Goal: Find specific page/section: Find specific page/section

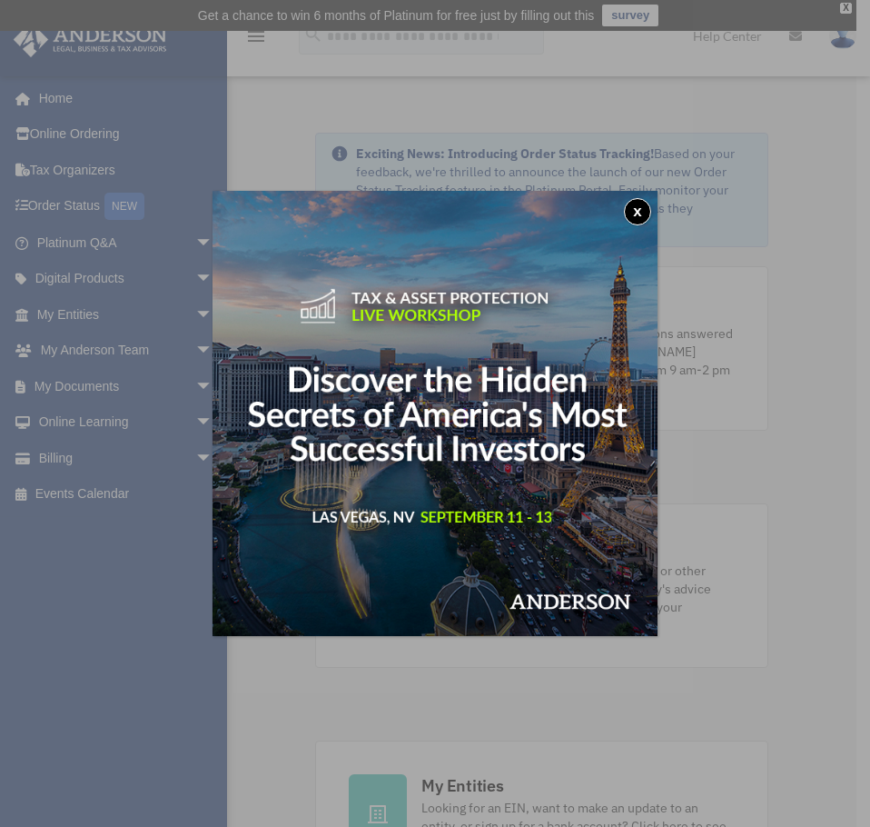
click at [643, 205] on button "x" at bounding box center [637, 211] width 27 height 27
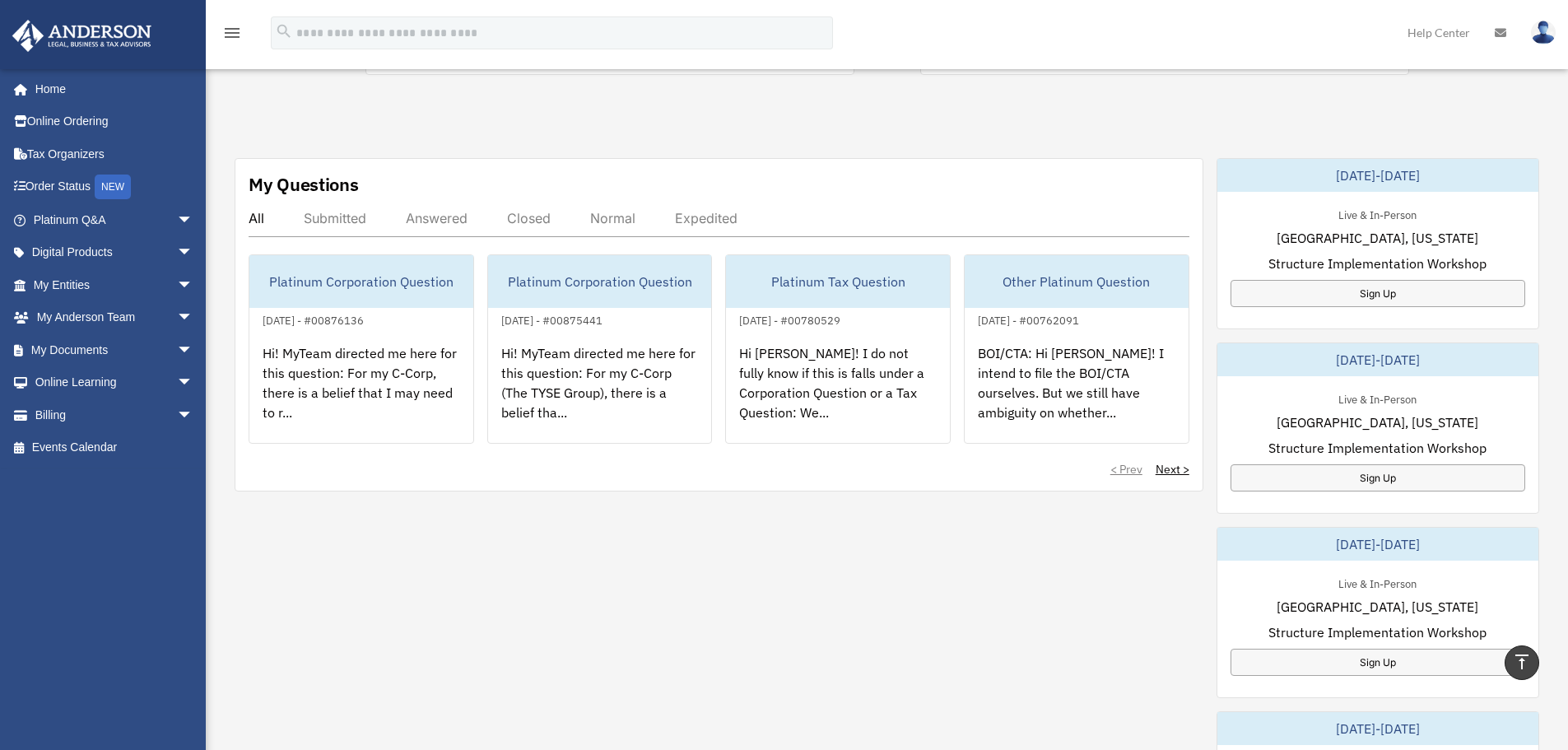
scroll to position [496, 0]
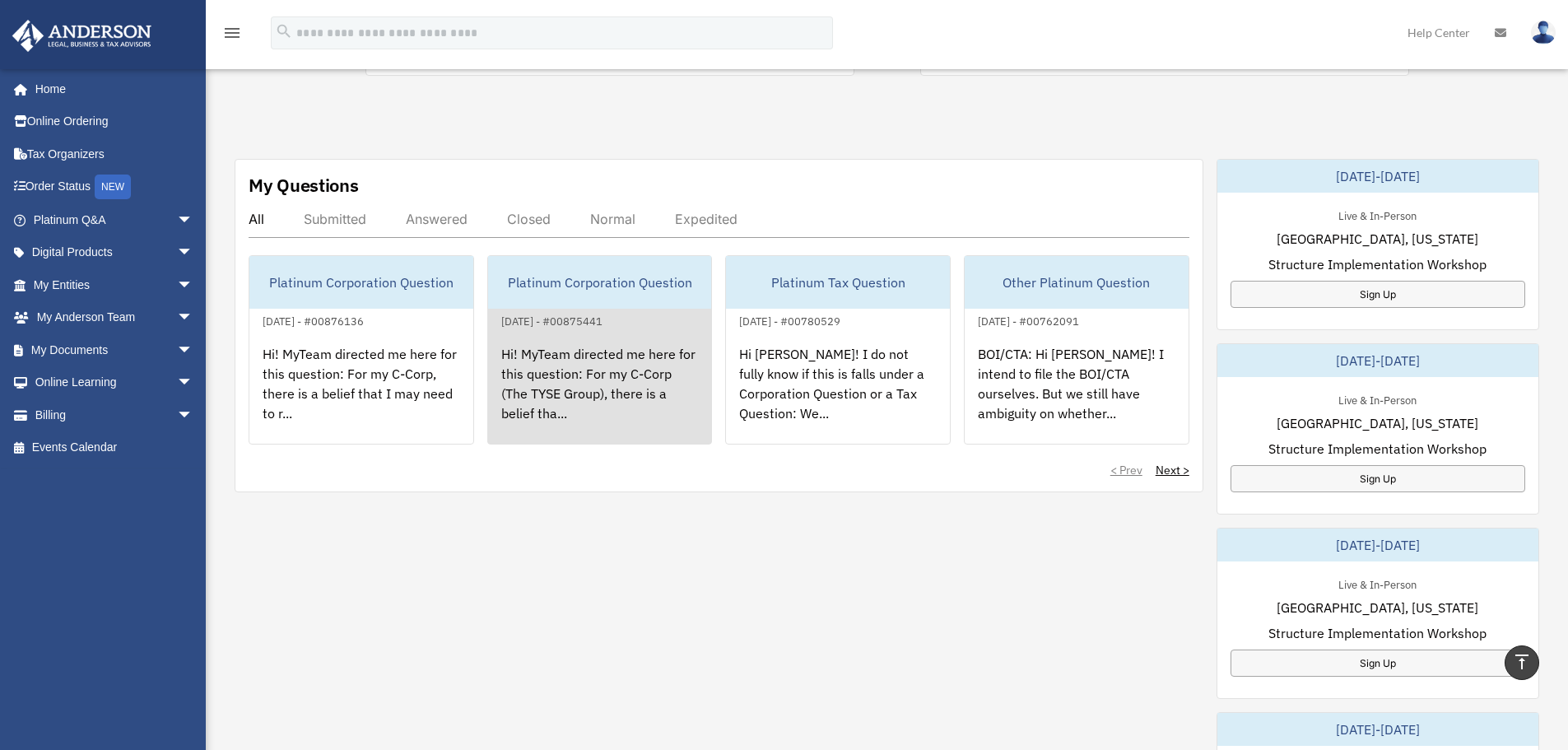
click at [580, 389] on div "Hi! MyTeam directed me here for this question: For my C-Corp (The TYSE Group), …" at bounding box center [600, 395] width 224 height 129
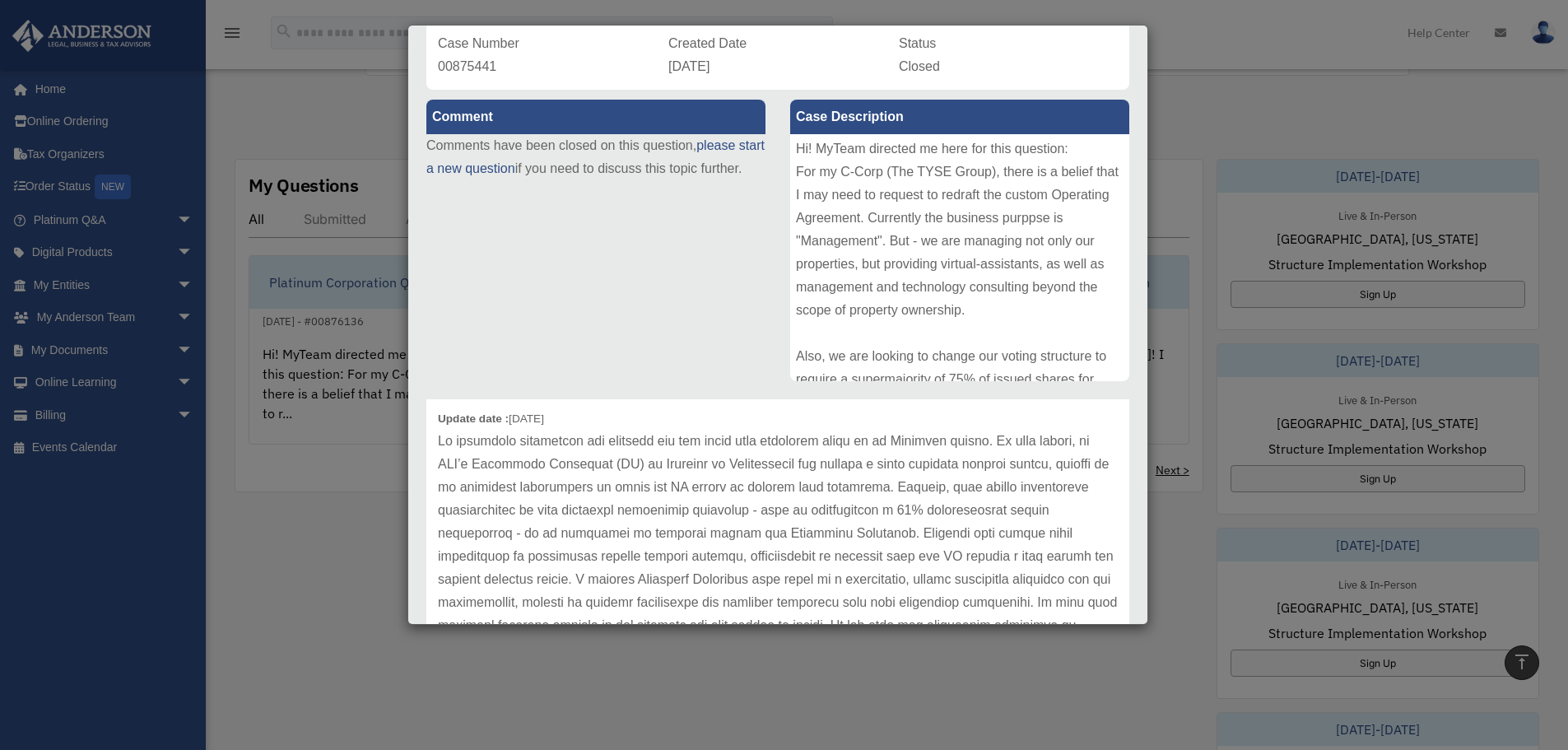
scroll to position [57, 0]
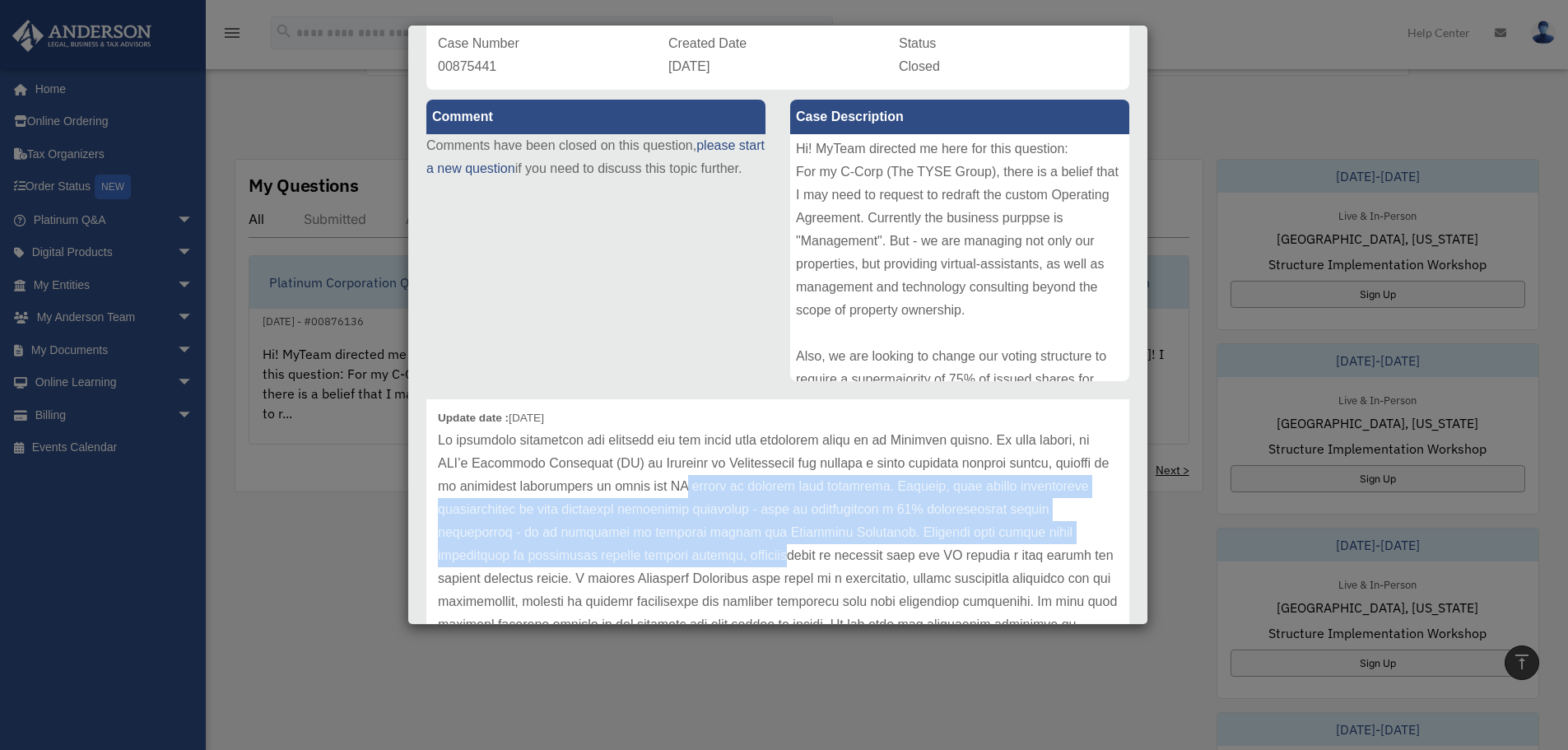
drag, startPoint x: 746, startPoint y: 484, endPoint x: 799, endPoint y: 548, distance: 83.1
click at [775, 548] on p at bounding box center [777, 566] width 679 height 276
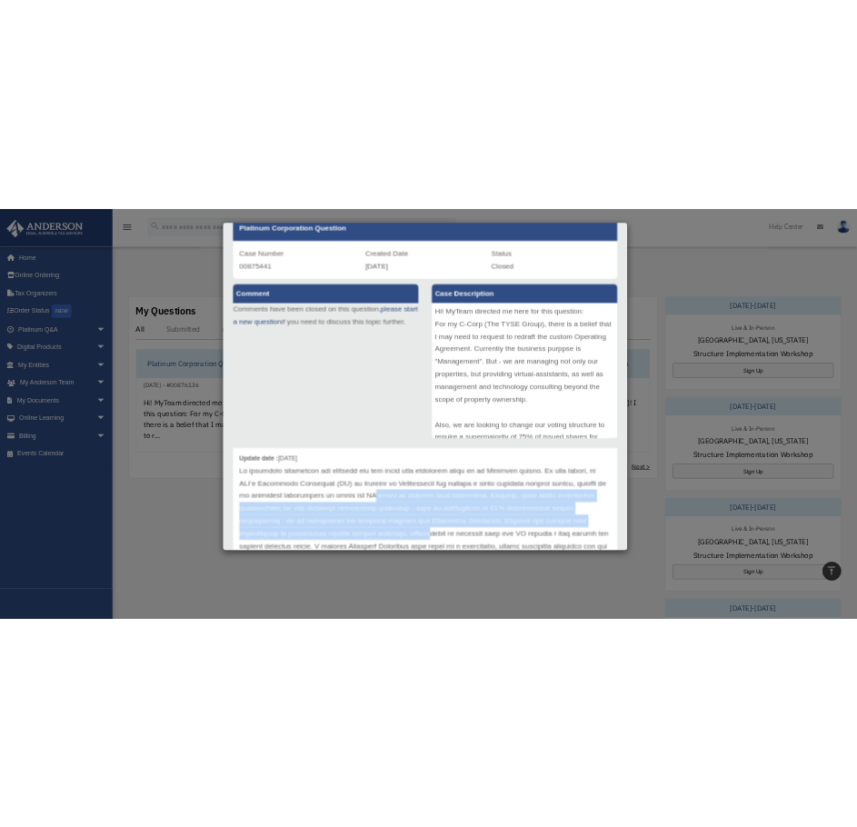
scroll to position [98, 0]
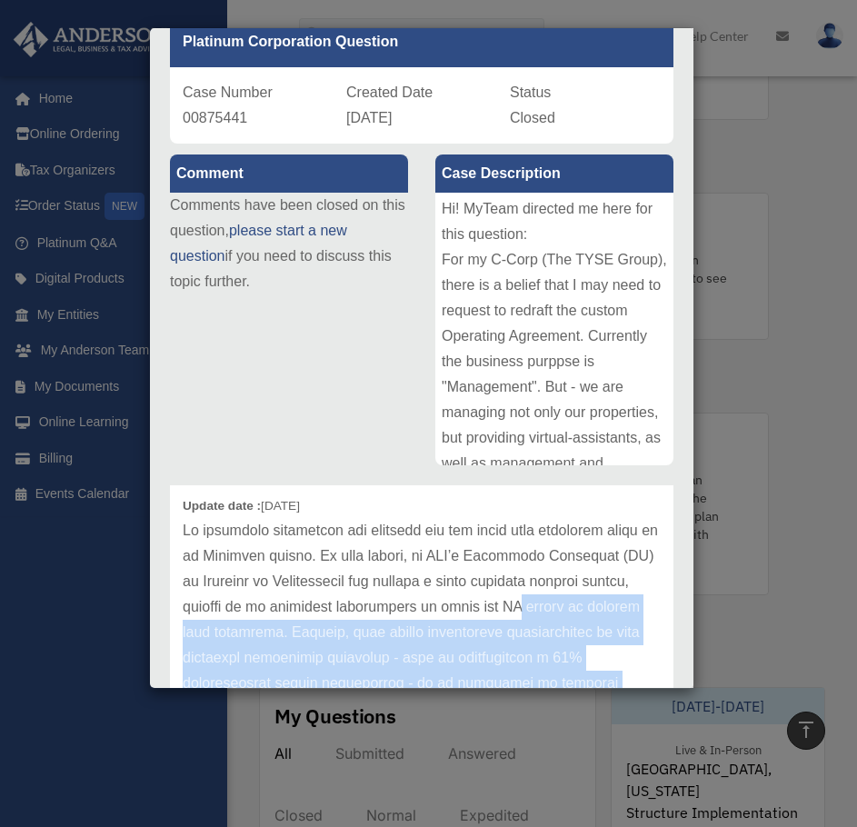
click at [91, 663] on div "Case Detail × Platinum Corporation Question Case Number 00875441 Created Date F…" at bounding box center [428, 413] width 857 height 827
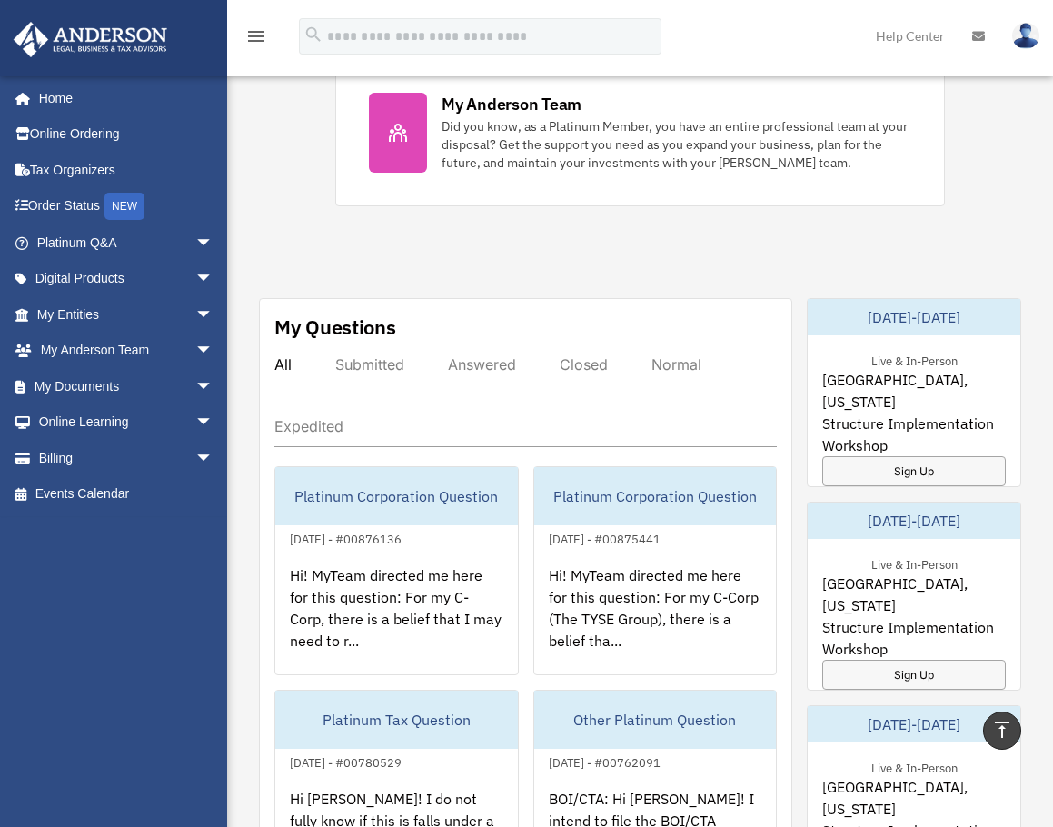
scroll to position [859, 0]
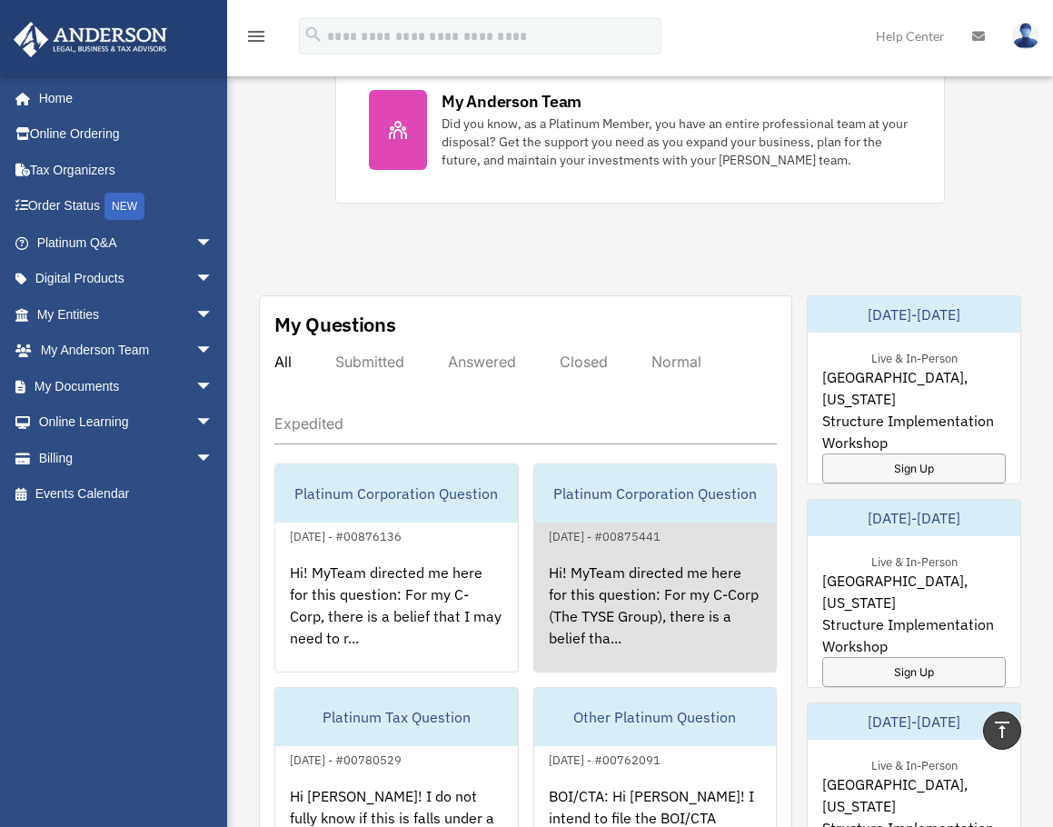
click at [656, 550] on div "Hi! MyTeam directed me here for this question: For my C-Corp (The TYSE Group), …" at bounding box center [655, 618] width 243 height 142
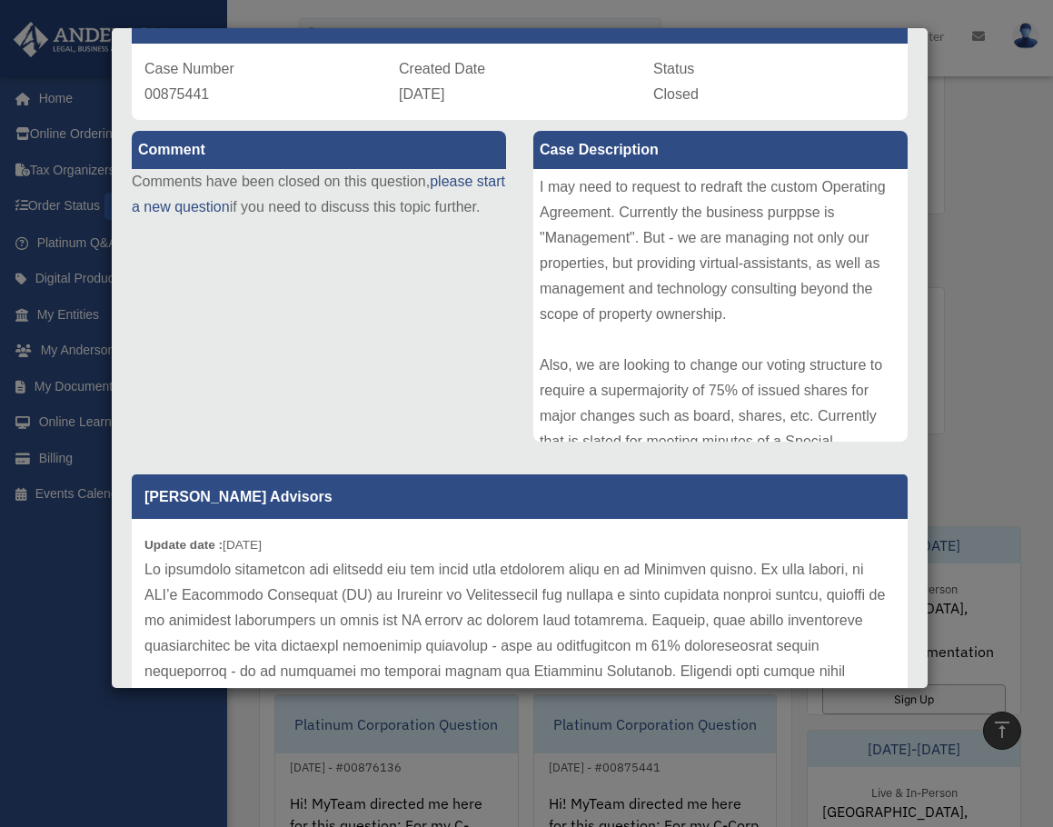
scroll to position [31, 0]
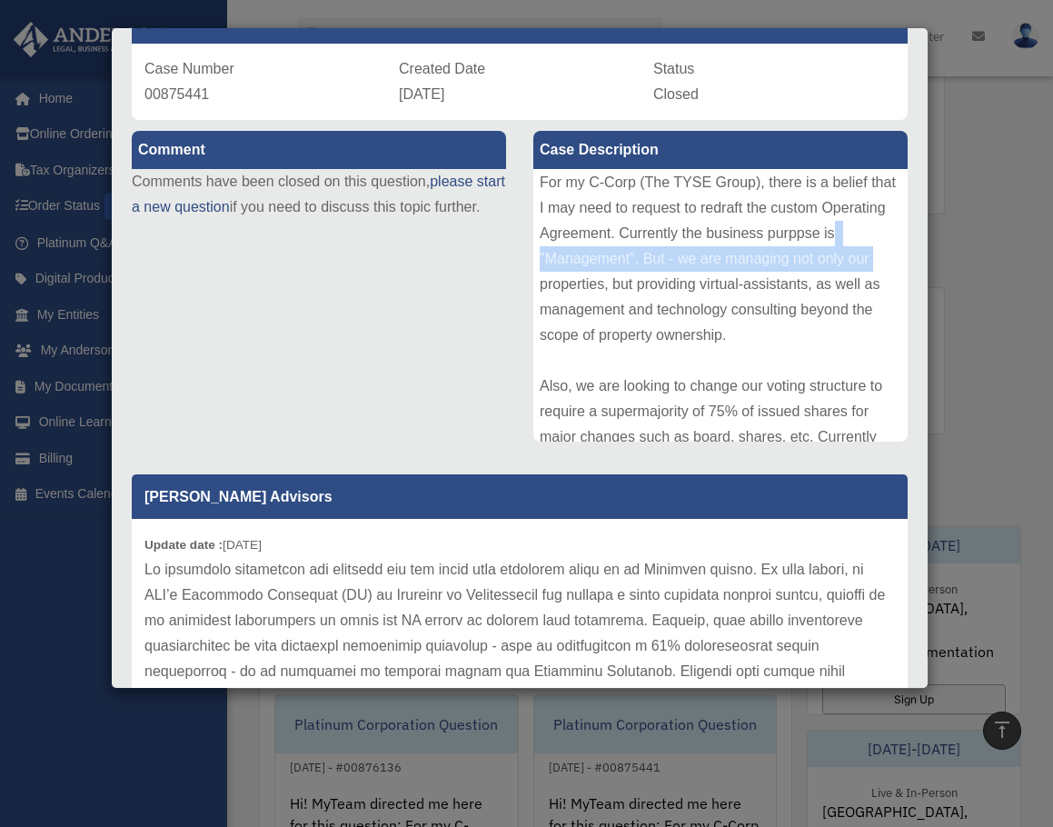
drag, startPoint x: 598, startPoint y: 262, endPoint x: 617, endPoint y: 277, distance: 24.5
click at [617, 277] on div "Hi! MyTeam directed me here for this question: For my C-Corp (The TYSE Group), …" at bounding box center [720, 305] width 374 height 273
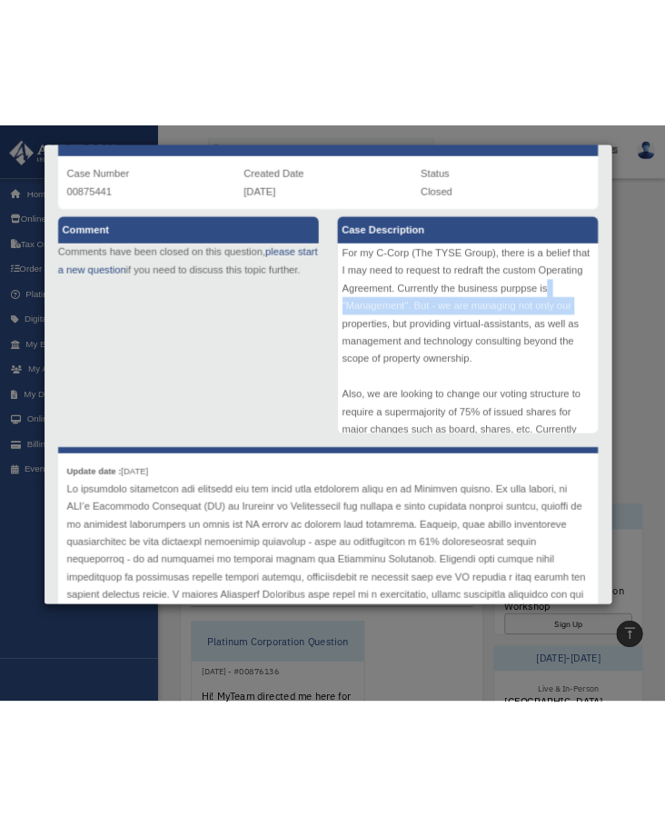
scroll to position [643, 0]
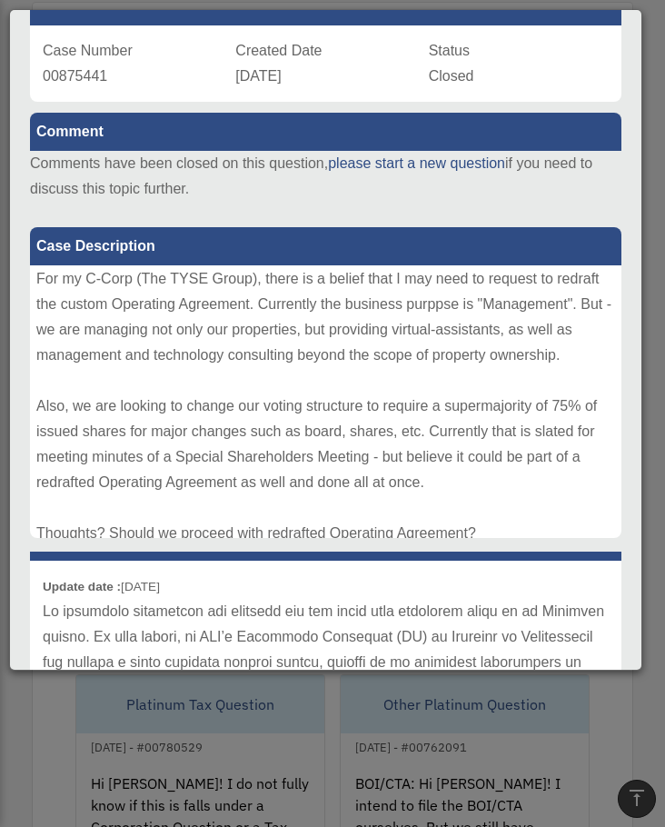
click at [402, 772] on div "Case Detail × Platinum Corporation Question Case Number 00875441 Created Date F…" at bounding box center [332, 413] width 665 height 827
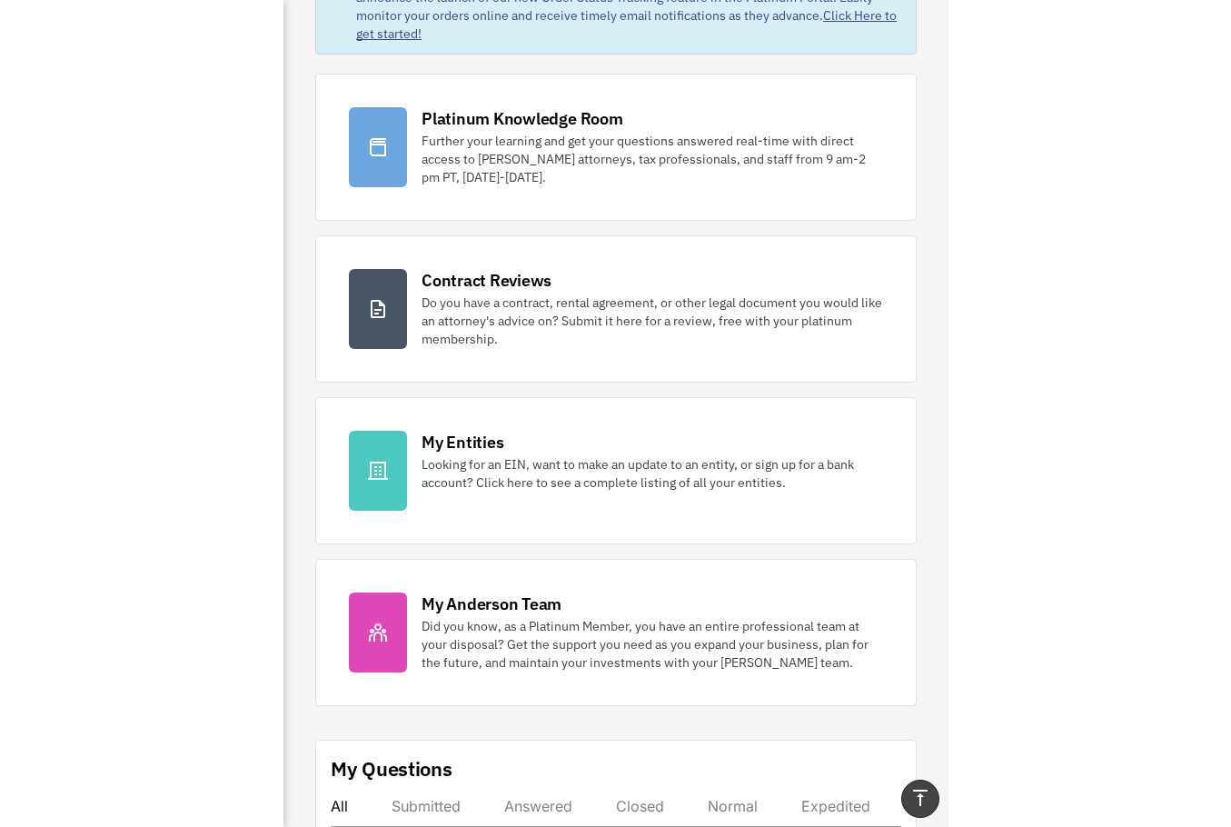
scroll to position [0, 0]
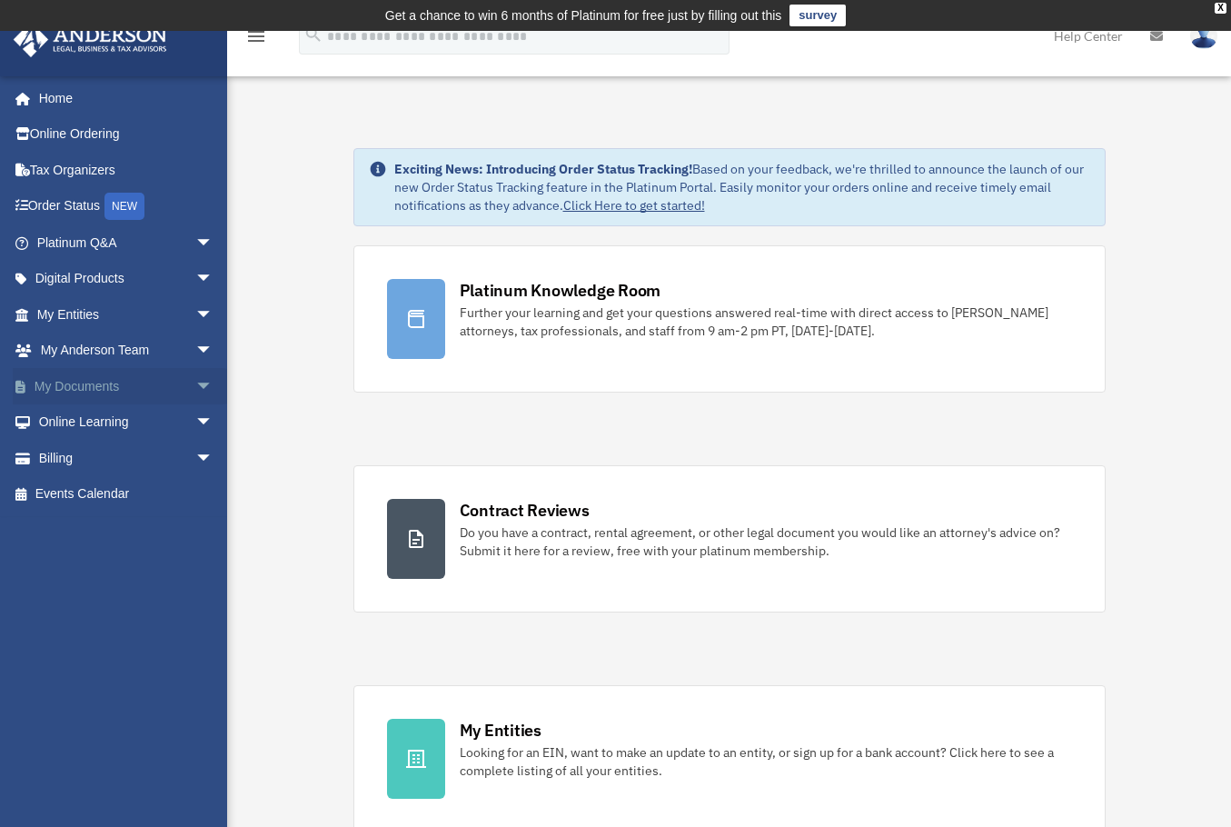
click at [77, 386] on link "My Documents arrow_drop_down" at bounding box center [127, 386] width 228 height 36
click at [195, 388] on span "arrow_drop_down" at bounding box center [213, 386] width 36 height 37
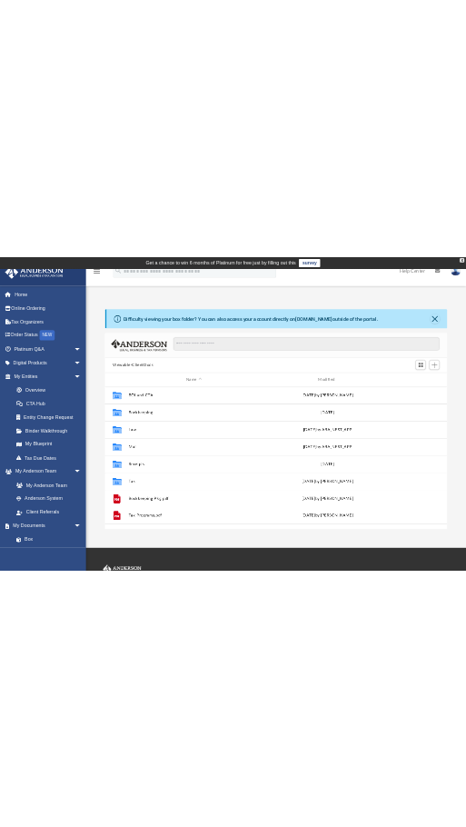
scroll to position [400, 889]
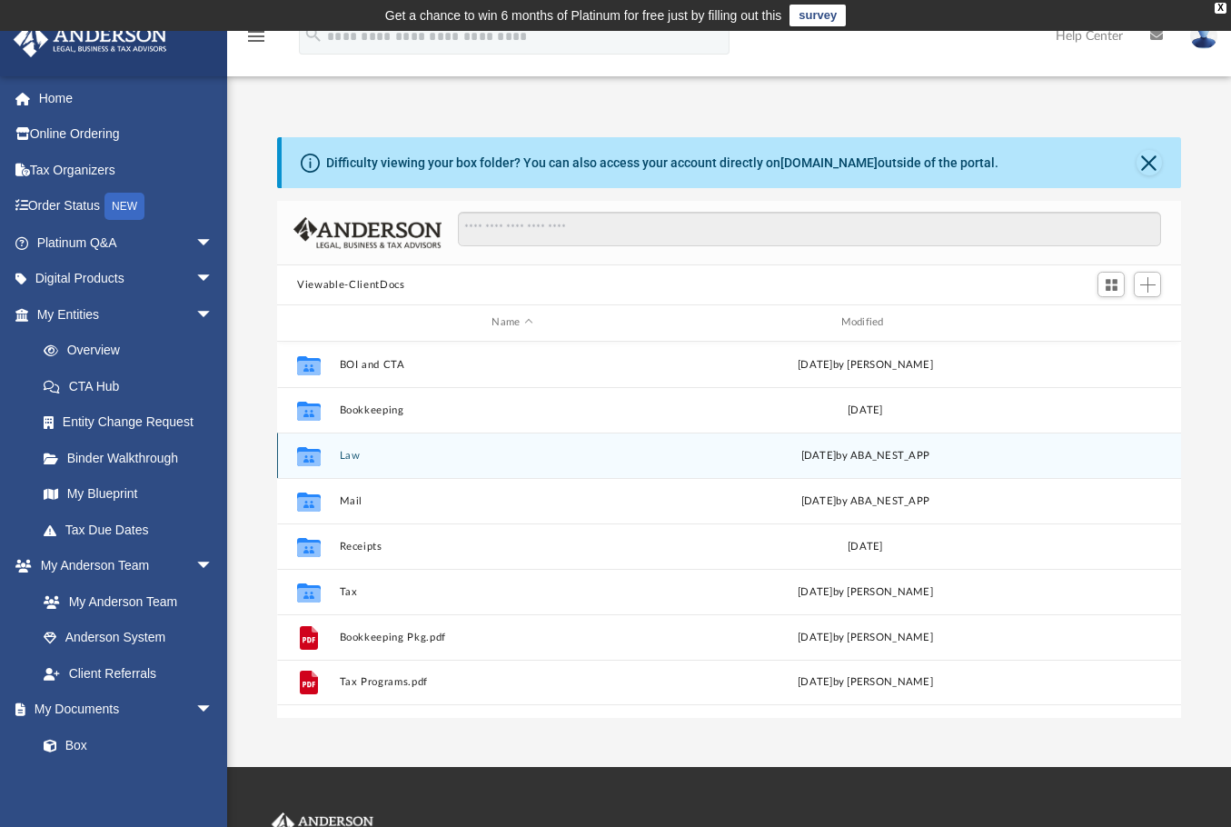
click at [329, 458] on div "Collaborated Folder" at bounding box center [308, 455] width 45 height 29
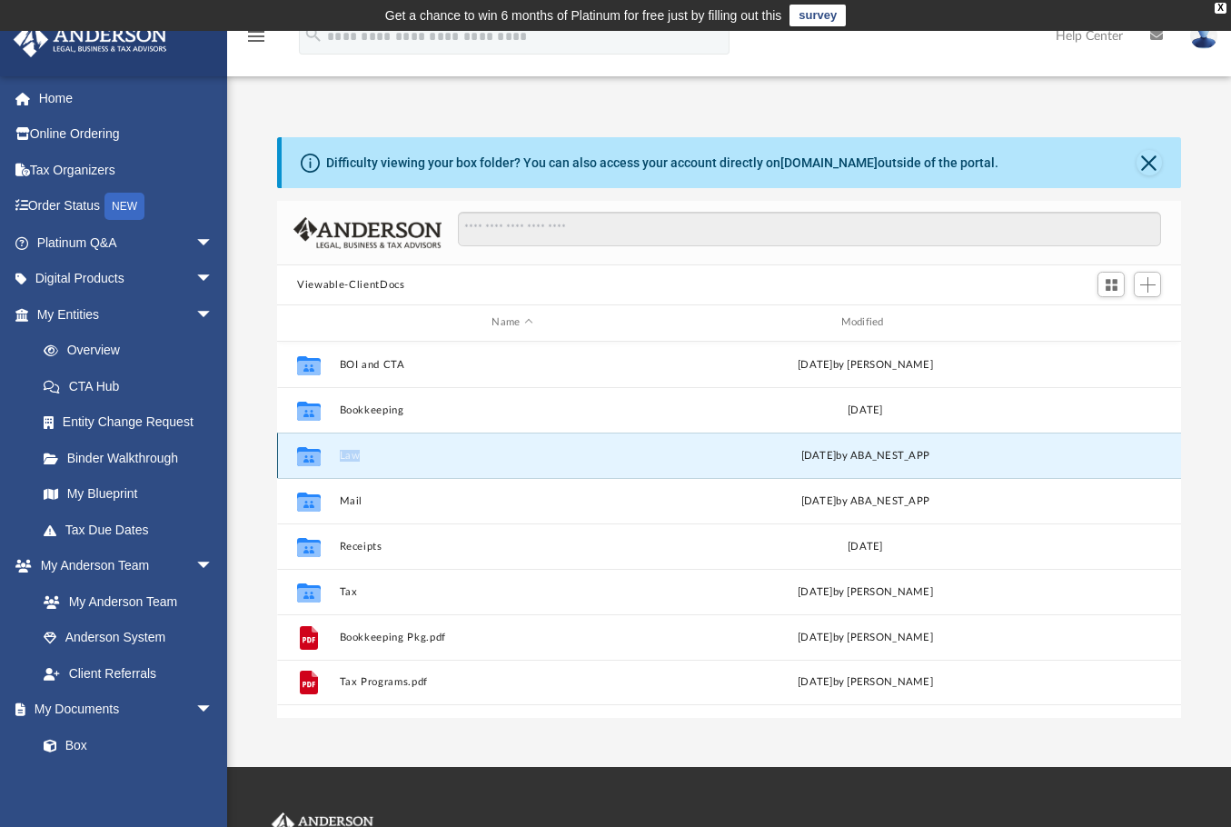
click at [362, 455] on button "Law" at bounding box center [512, 456] width 345 height 12
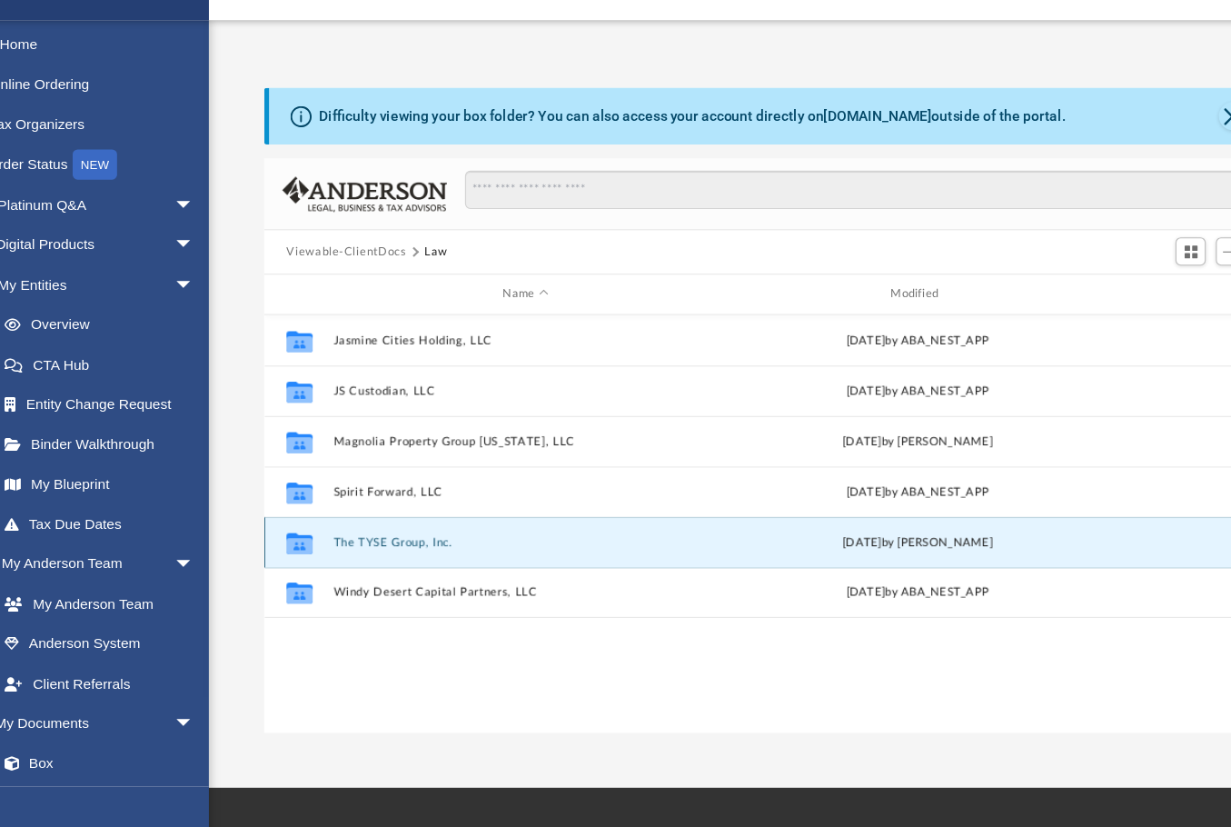
click at [385, 548] on button "The TYSE Group, Inc." at bounding box center [512, 547] width 345 height 12
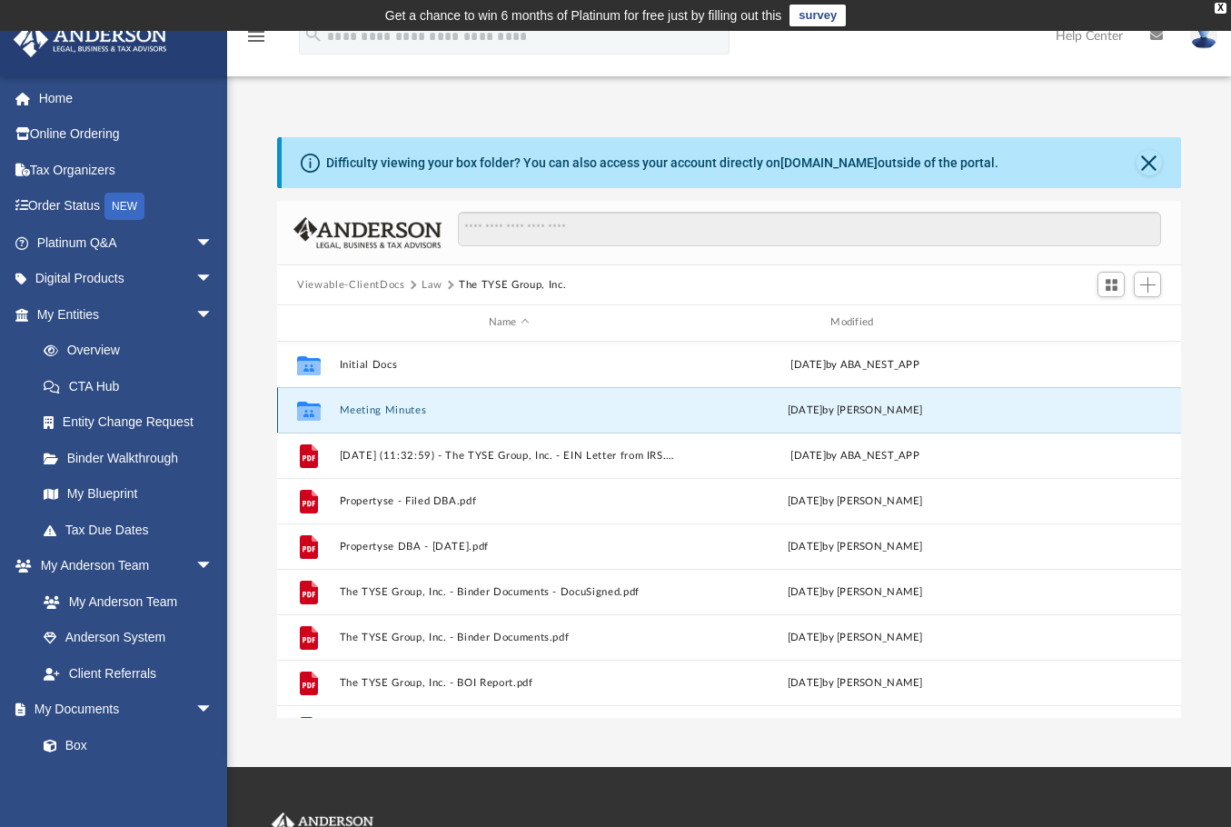
click at [380, 406] on button "Meeting Minutes" at bounding box center [509, 410] width 339 height 12
